Goal: Obtain resource: Obtain resource

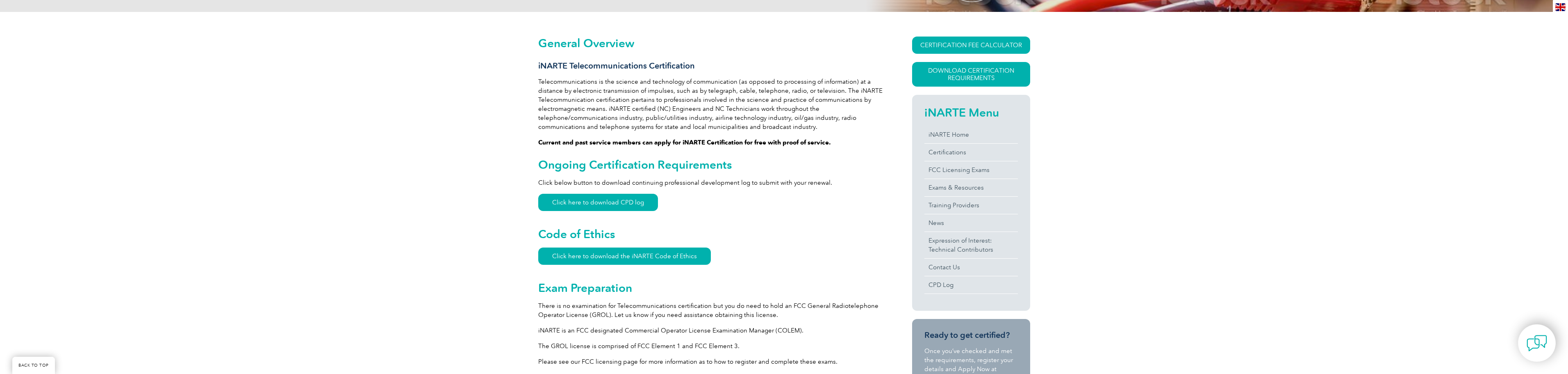
scroll to position [187, 0]
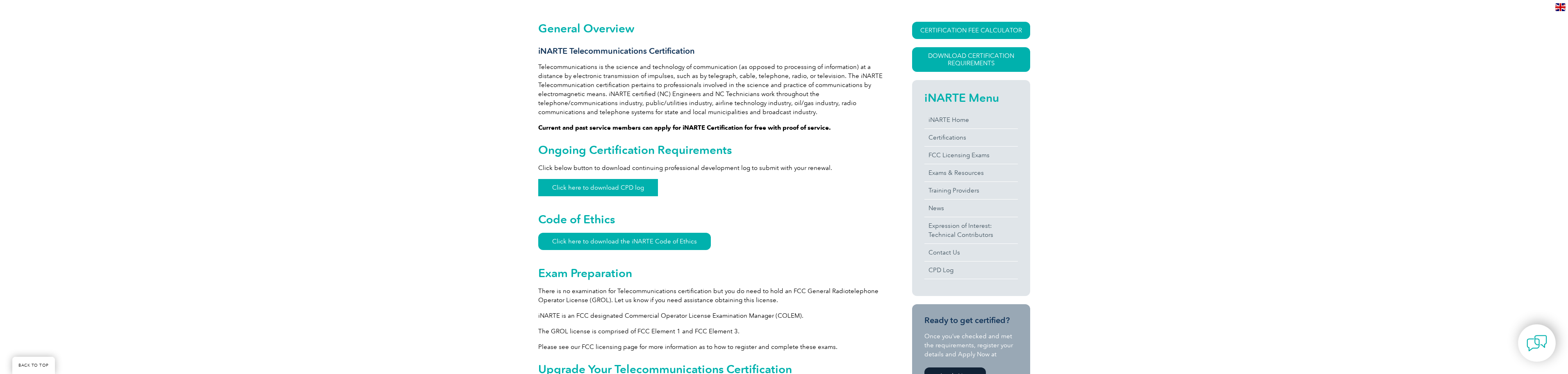
click at [594, 189] on link "Click here to download CPD log" at bounding box center [598, 188] width 120 height 17
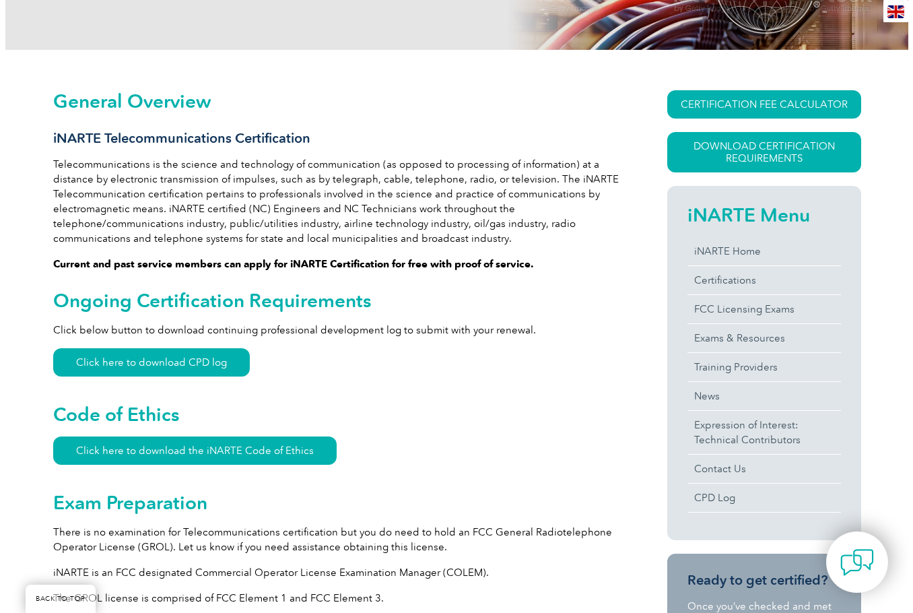
scroll to position [246, 0]
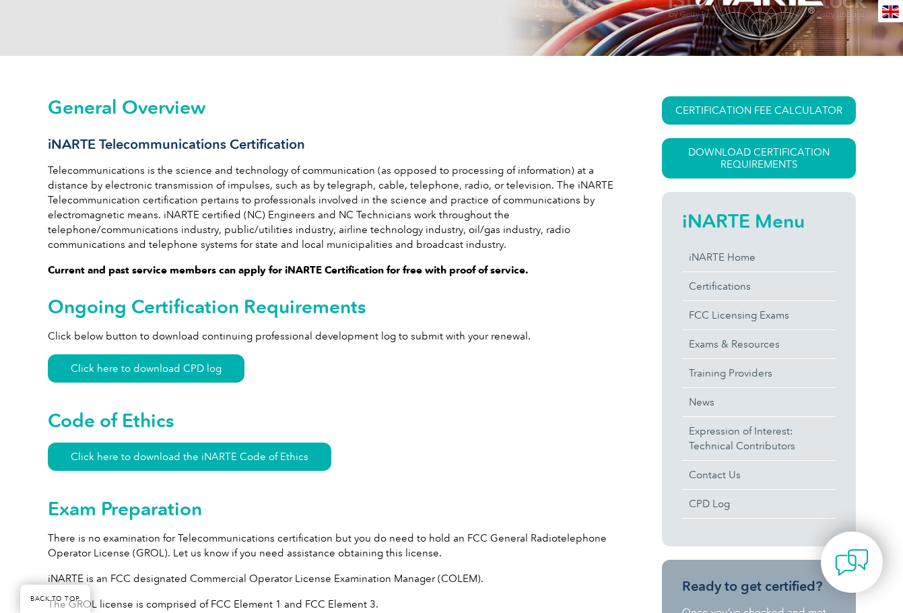
click at [552, 263] on p "Current and past service members can apply for iNARTE Certification for free wi…" at bounding box center [331, 270] width 566 height 15
click at [750, 160] on link "Download Certification Requirements" at bounding box center [759, 158] width 194 height 40
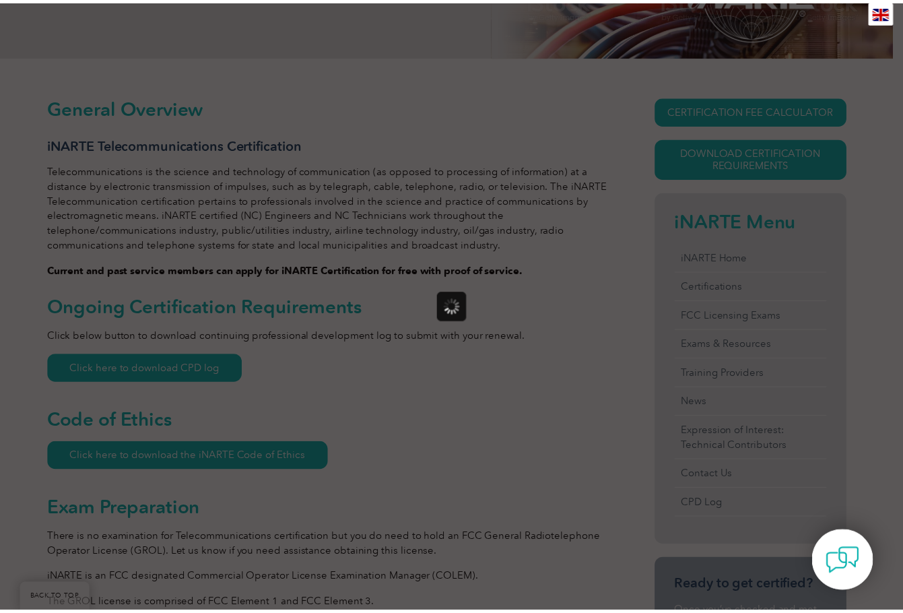
scroll to position [0, 0]
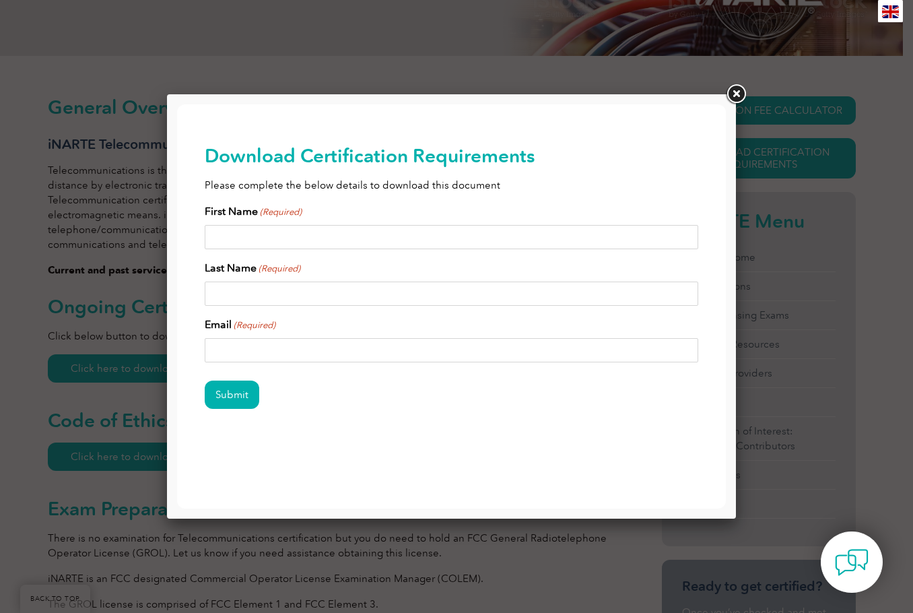
click at [736, 91] on link at bounding box center [736, 94] width 24 height 24
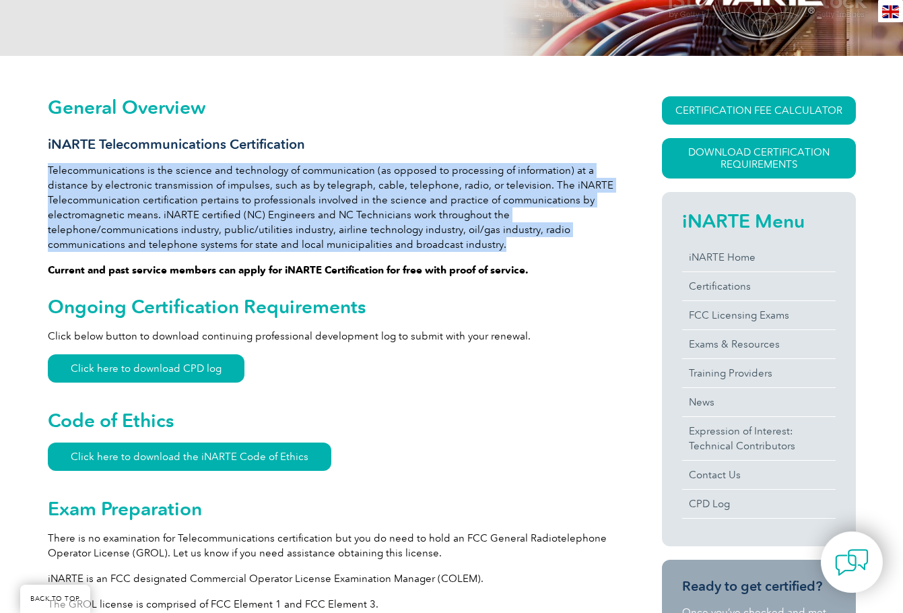
drag, startPoint x: 492, startPoint y: 244, endPoint x: 48, endPoint y: 170, distance: 450.1
click at [48, 170] on p "Telecommunications is the science and technology of communication (as opposed t…" at bounding box center [331, 207] width 566 height 89
copy p "Telecommunications is the science and technology of communication (as opposed t…"
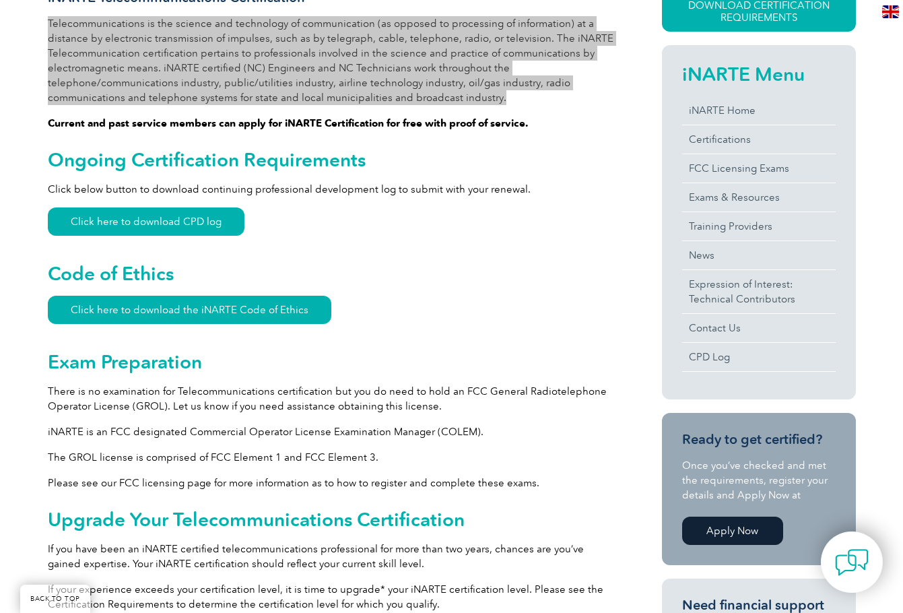
scroll to position [381, 0]
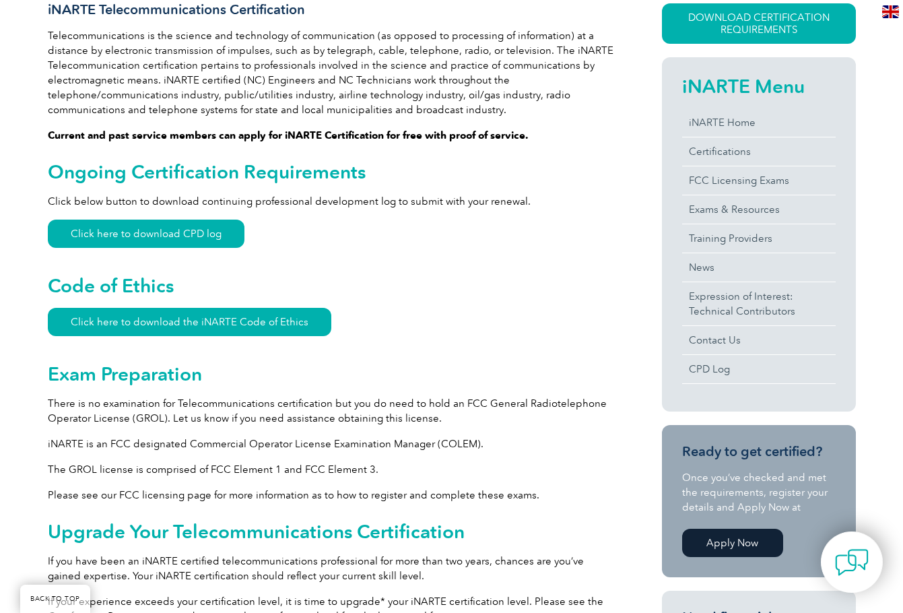
click at [448, 311] on div "General Overview iNARTE Telecommunications Certification Telecommunications is …" at bounding box center [331, 571] width 566 height 1219
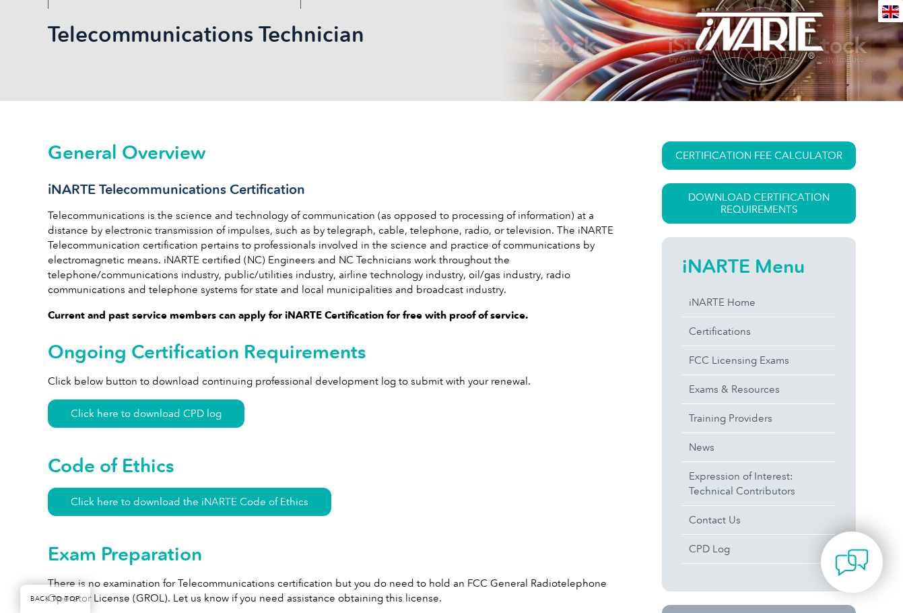
scroll to position [202, 0]
